Goal: Find specific page/section: Find specific page/section

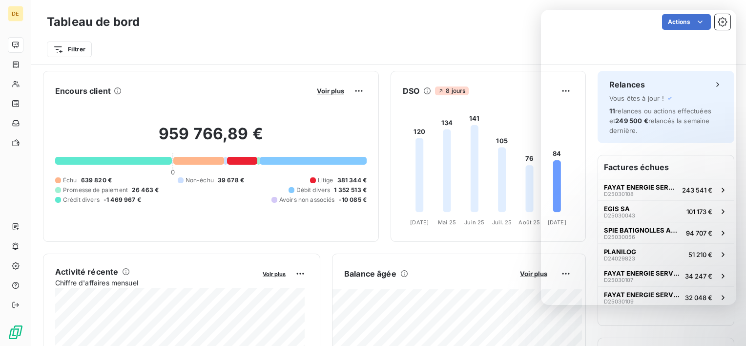
scroll to position [49, 0]
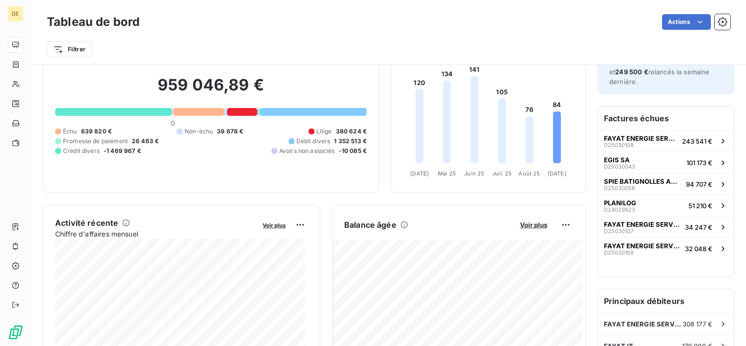
click at [311, 49] on div "Filtrer" at bounding box center [389, 49] width 684 height 19
click at [444, 27] on div "Actions" at bounding box center [440, 22] width 579 height 16
click at [608, 32] on div "Filtrer" at bounding box center [389, 45] width 684 height 26
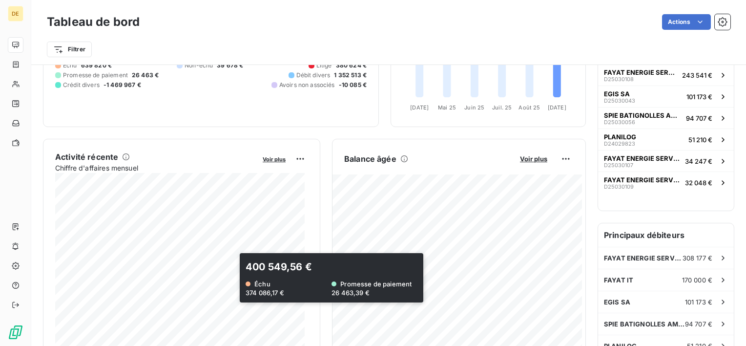
scroll to position [98, 0]
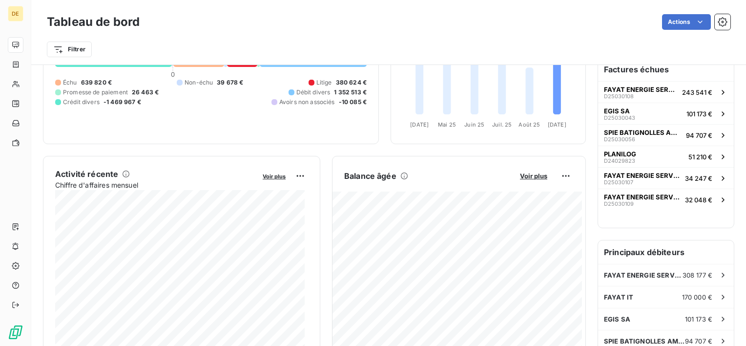
click at [318, 13] on div "Tableau de bord Actions" at bounding box center [389, 22] width 684 height 21
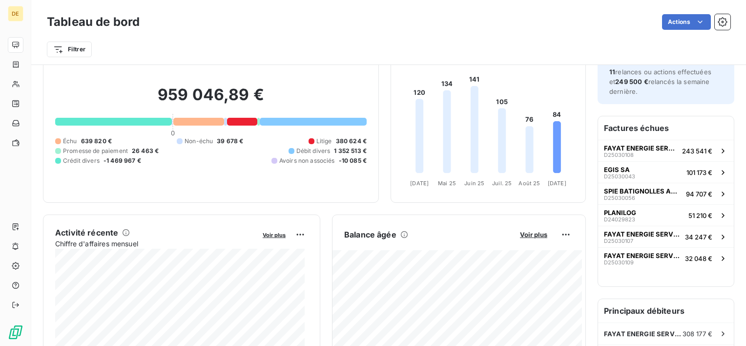
scroll to position [0, 0]
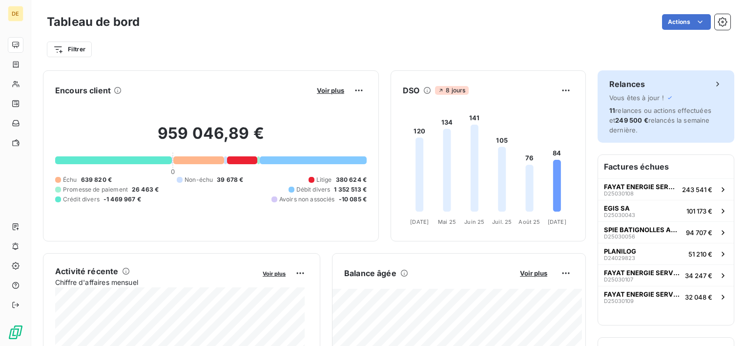
click at [651, 96] on span "Vous êtes à jour !" at bounding box center [636, 98] width 55 height 8
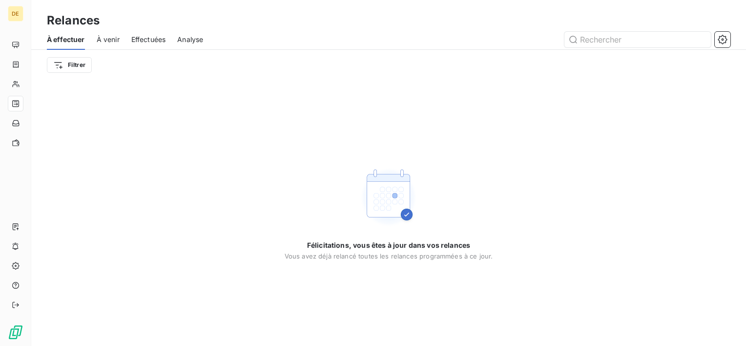
click at [225, 21] on div "Relances" at bounding box center [388, 21] width 715 height 18
click at [330, 74] on div "Filtrer" at bounding box center [389, 65] width 684 height 30
